Goal: Transaction & Acquisition: Purchase product/service

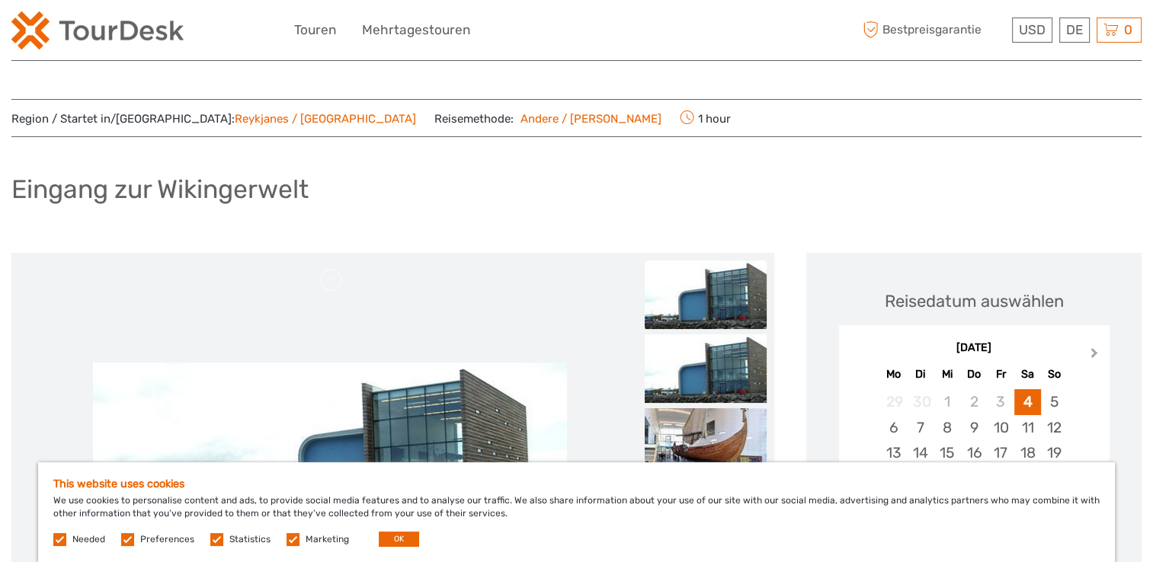
click at [1097, 356] on button "Next Month" at bounding box center [1096, 356] width 24 height 24
click at [400, 535] on button "OK" at bounding box center [399, 539] width 40 height 15
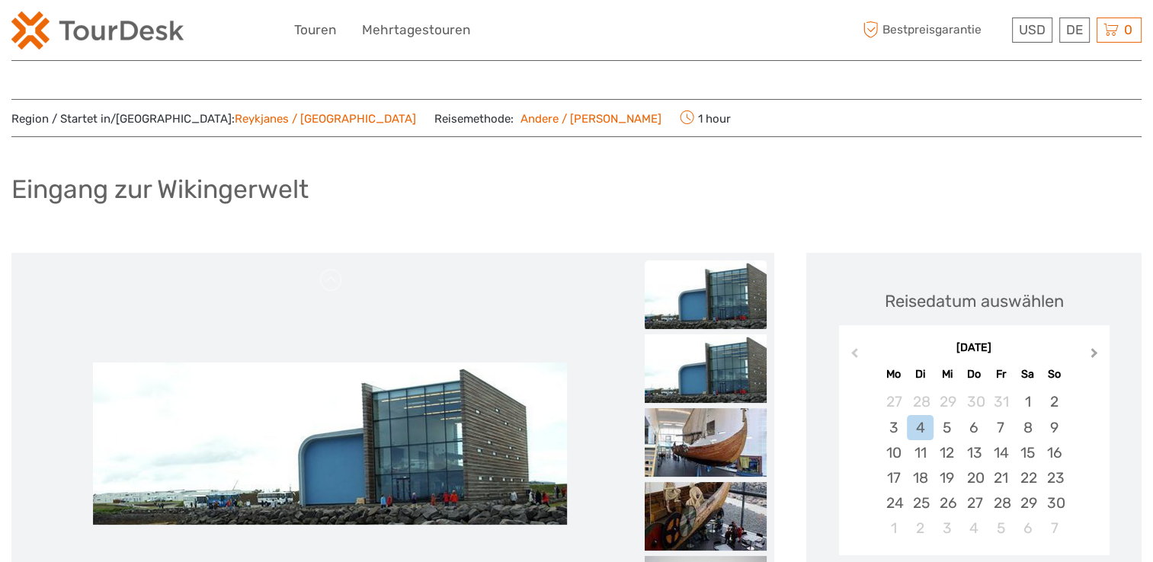
click at [1100, 355] on button "Next Month" at bounding box center [1096, 356] width 24 height 24
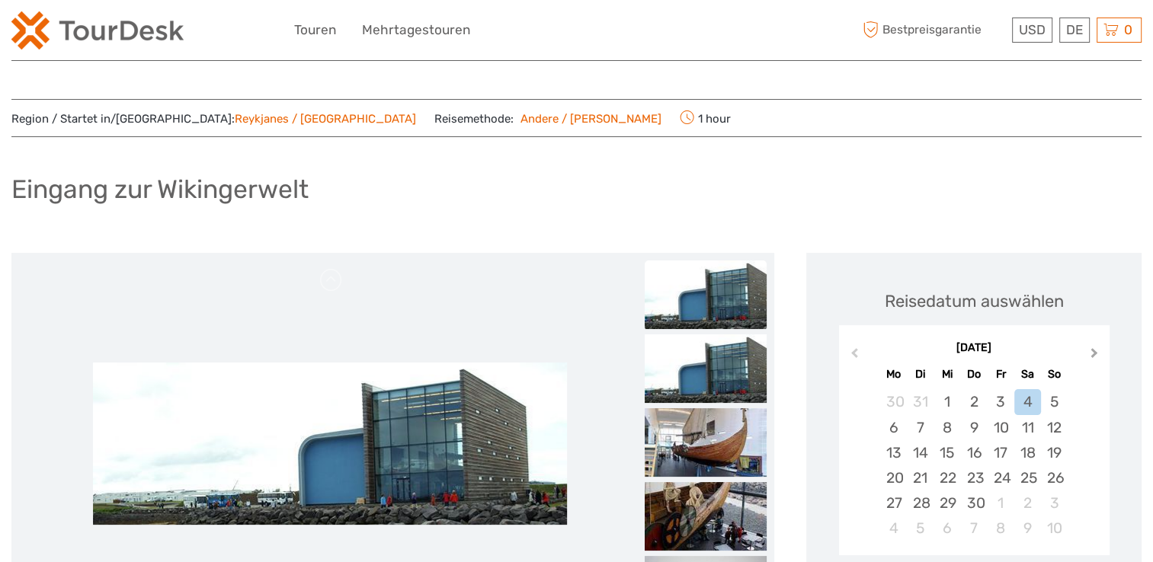
click at [1100, 355] on button "Next Month" at bounding box center [1096, 356] width 24 height 24
click at [977, 474] on div "20" at bounding box center [973, 478] width 27 height 25
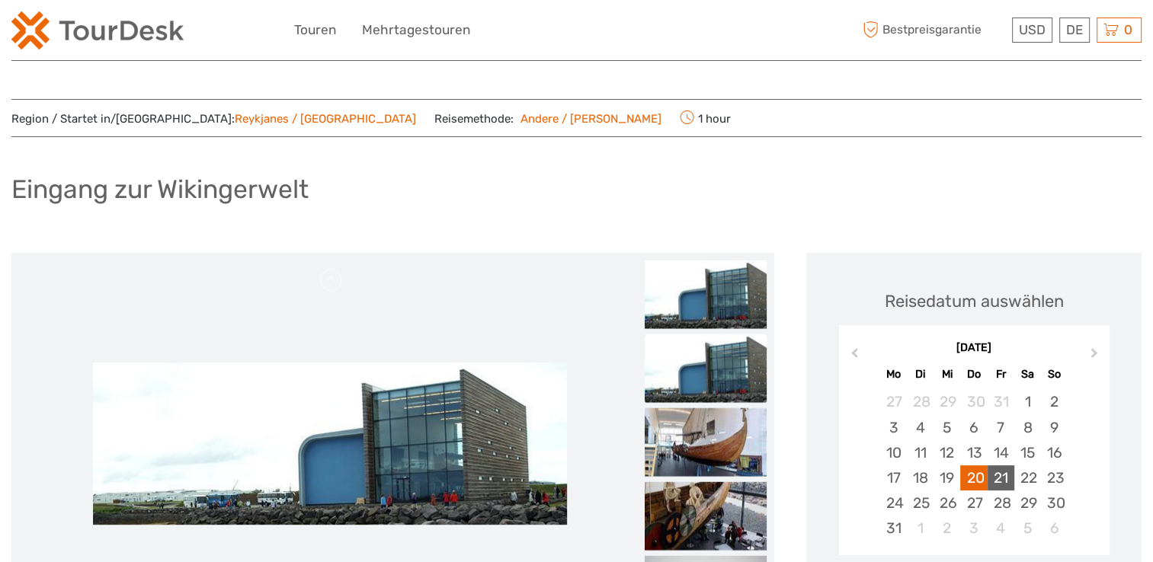
click at [1012, 476] on div "21" at bounding box center [1001, 478] width 27 height 25
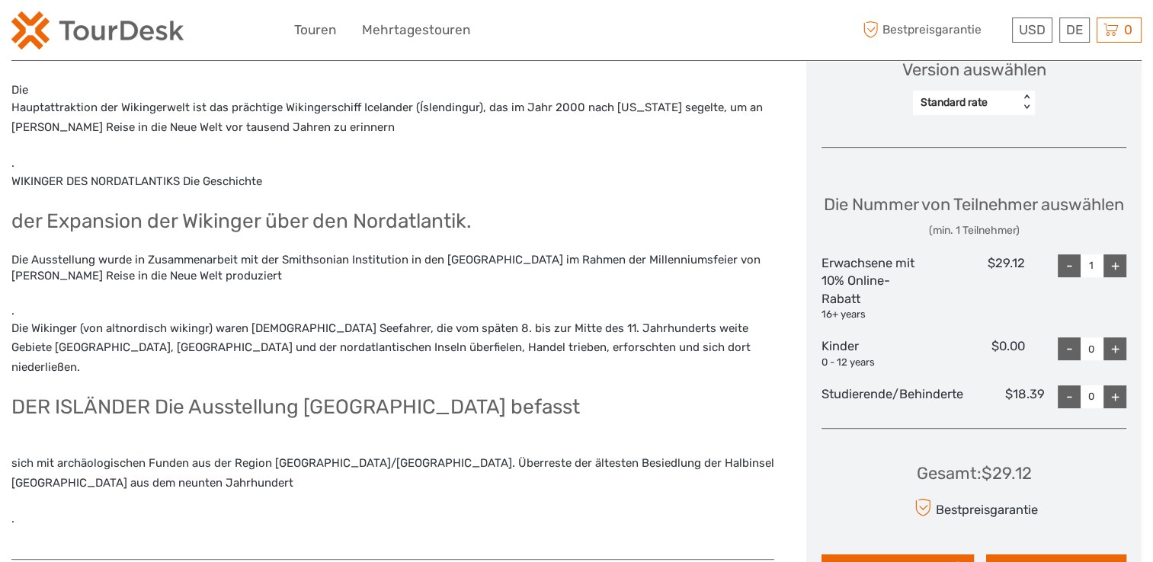
scroll to position [618, 0]
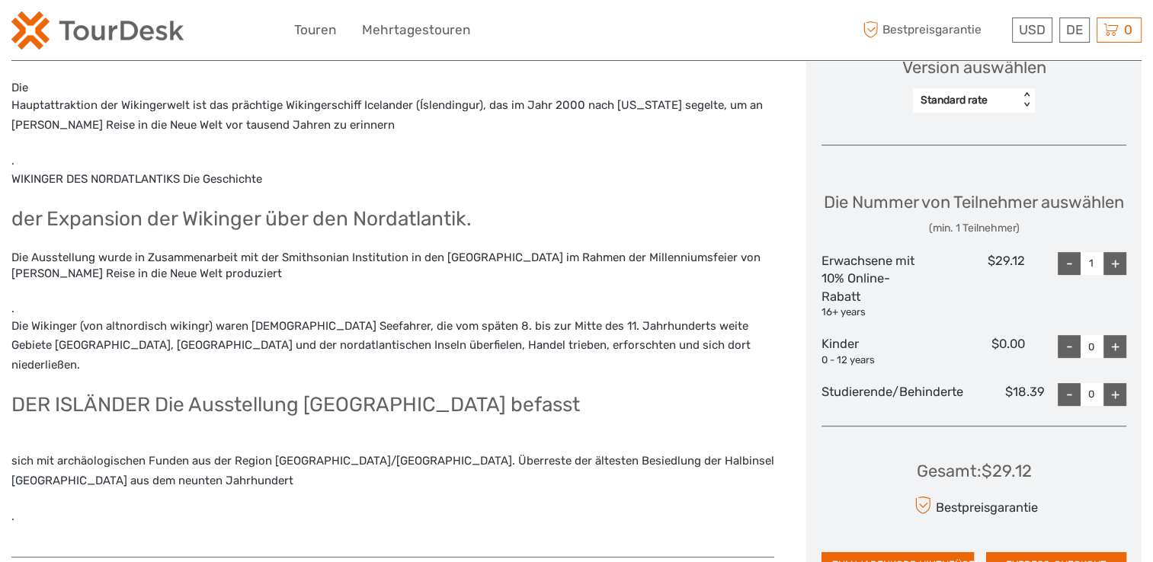
click at [1115, 275] on div "+" at bounding box center [1114, 263] width 23 height 23
type input "2"
click at [1125, 358] on div "+" at bounding box center [1114, 346] width 23 height 23
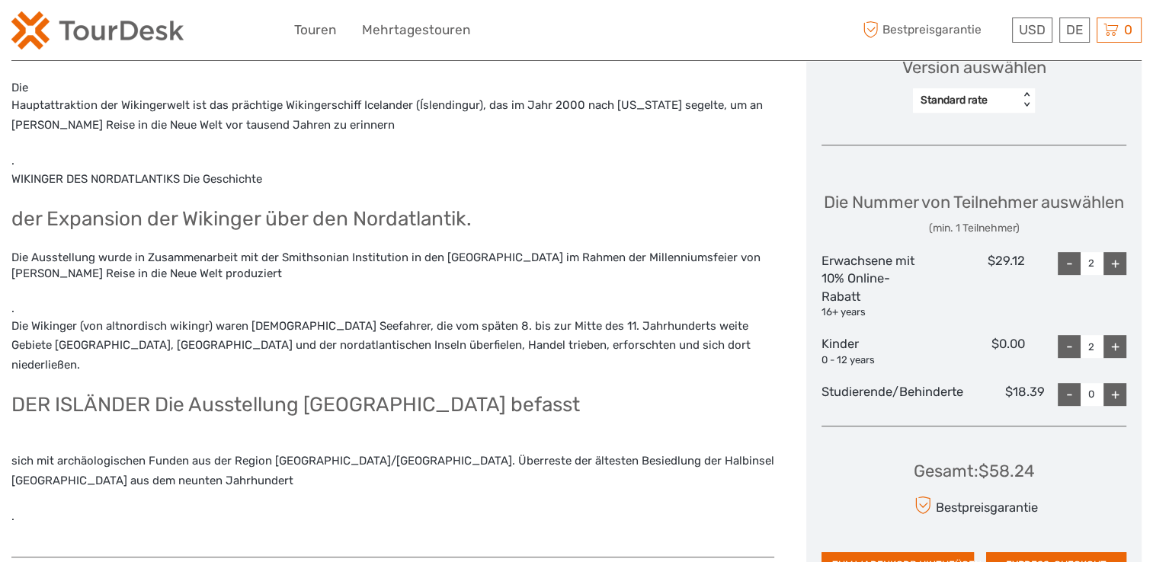
type input "3"
drag, startPoint x: 1057, startPoint y: 504, endPoint x: 975, endPoint y: 503, distance: 81.6
click at [975, 503] on div "Gesamt : $58.24 Bestpreisgarantie ZUM WARENKORB HINZUFÜGEN EXPRESS-CHECKOUT" at bounding box center [973, 508] width 305 height 139
copy div "$58.24"
